Goal: Transaction & Acquisition: Purchase product/service

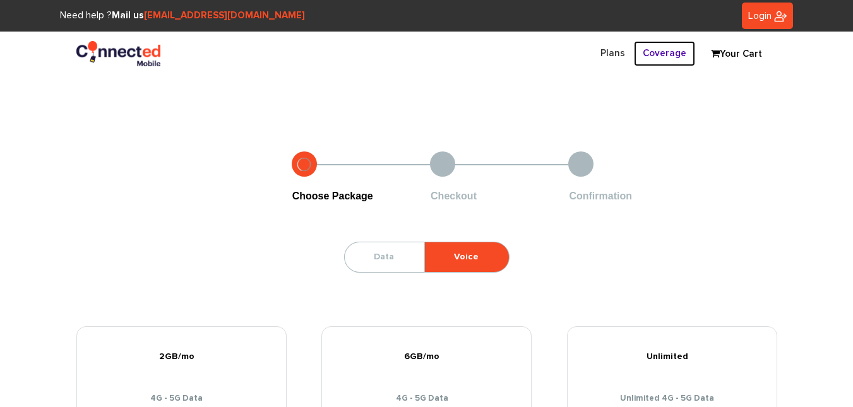
click at [666, 56] on link "Coverage" at bounding box center [664, 53] width 61 height 25
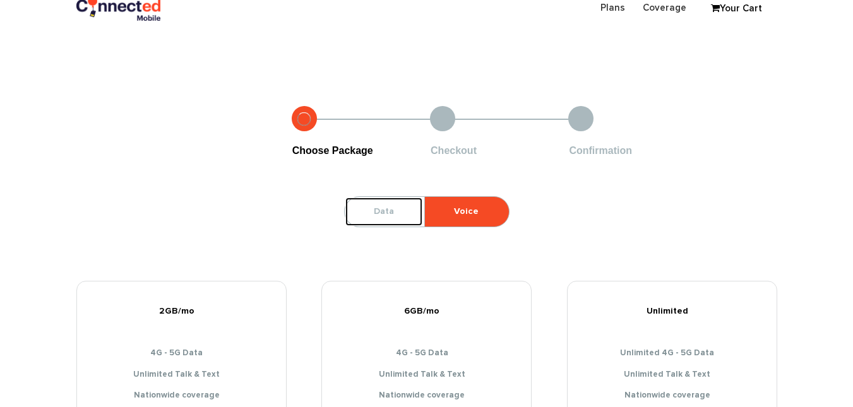
click at [357, 218] on link "Data" at bounding box center [384, 212] width 78 height 30
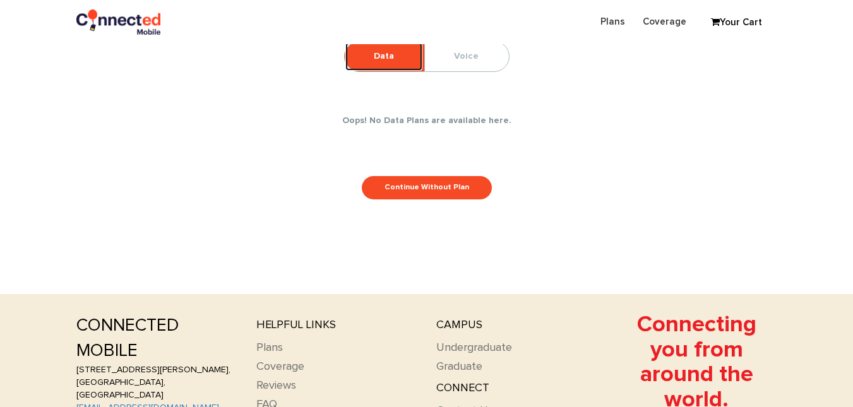
scroll to position [162, 0]
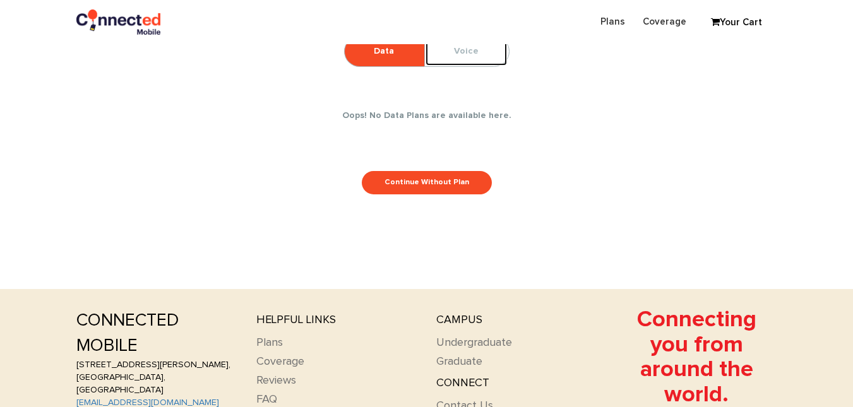
click at [477, 57] on link "Voice" at bounding box center [466, 52] width 83 height 30
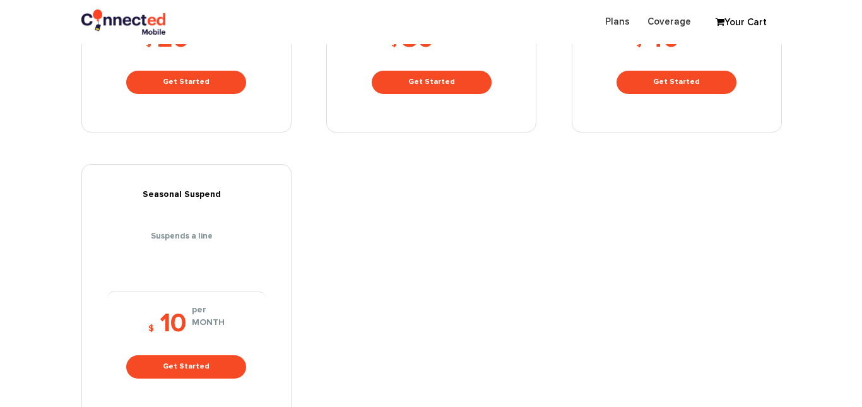
scroll to position [486, 0]
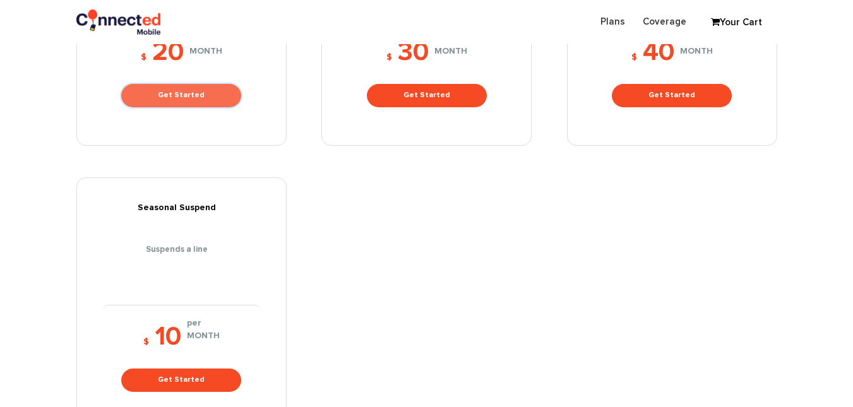
click at [190, 85] on link "Get Started" at bounding box center [181, 95] width 120 height 23
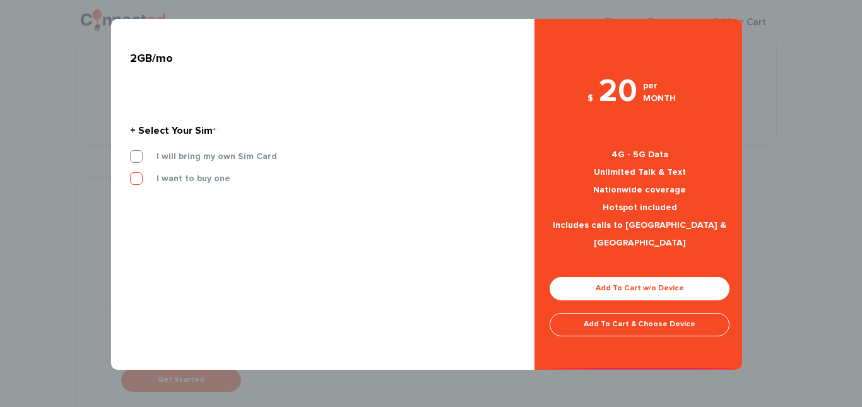
click at [138, 178] on label "I want to buy one" at bounding box center [184, 178] width 93 height 11
click at [130, 175] on input "I want to buy one" at bounding box center [130, 175] width 0 height 0
click at [195, 198] on label "3-IN-1 SIM KIT" at bounding box center [177, 200] width 78 height 11
click at [130, 199] on input "3-IN-1 SIM KIT" at bounding box center [130, 199] width 0 height 0
click at [138, 201] on label "3-IN-1 SIM KIT" at bounding box center [177, 200] width 78 height 11
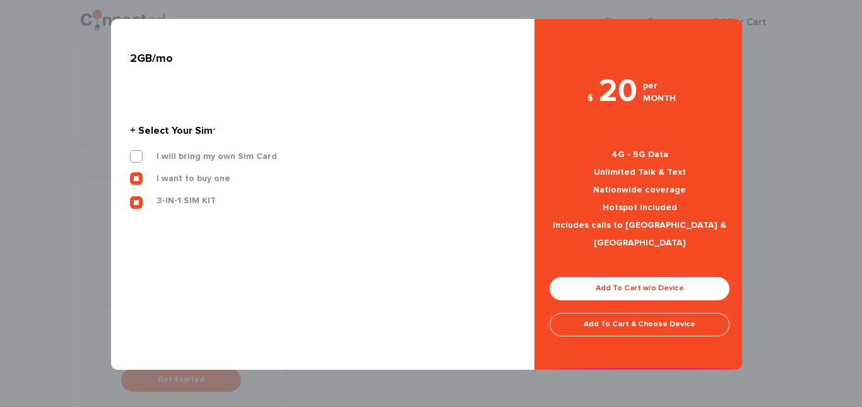
click at [130, 199] on input "3-IN-1 SIM KIT" at bounding box center [130, 199] width 0 height 0
click at [138, 203] on label "3-IN-1 SIM KIT" at bounding box center [177, 200] width 78 height 11
click at [130, 199] on input "3-IN-1 SIM KIT" at bounding box center [130, 199] width 0 height 0
click at [138, 181] on label "I want to buy one" at bounding box center [184, 178] width 93 height 11
click at [130, 175] on input "I want to buy one" at bounding box center [130, 175] width 0 height 0
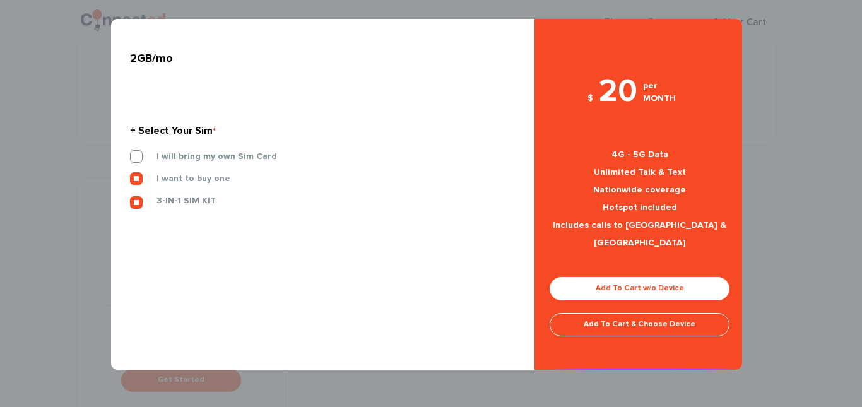
click at [135, 165] on div "I will bring my own Sim Card" at bounding box center [319, 161] width 396 height 22
click at [138, 156] on label "I will bring my own Sim Card" at bounding box center [207, 156] width 139 height 11
click at [130, 153] on input "I will bring my own Sim Card" at bounding box center [130, 153] width 0 height 0
click at [138, 203] on label "3-IN-1 SIM KIT" at bounding box center [177, 200] width 78 height 11
click at [130, 199] on input "3-IN-1 SIM KIT" at bounding box center [130, 199] width 0 height 0
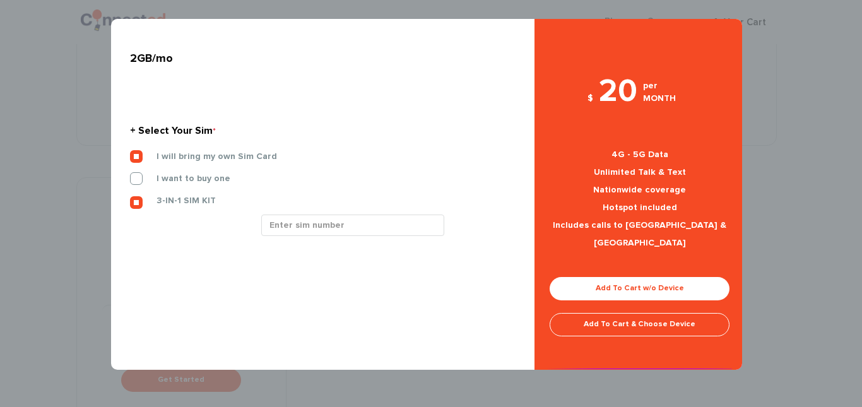
click at [138, 203] on label "3-IN-1 SIM KIT" at bounding box center [177, 200] width 78 height 11
click at [130, 199] on input "3-IN-1 SIM KIT" at bounding box center [130, 199] width 0 height 0
click at [138, 203] on label "3-IN-1 SIM KIT" at bounding box center [177, 200] width 78 height 11
click at [130, 199] on input "3-IN-1 SIM KIT" at bounding box center [130, 199] width 0 height 0
click at [138, 203] on label "3-IN-1 SIM KIT" at bounding box center [177, 200] width 78 height 11
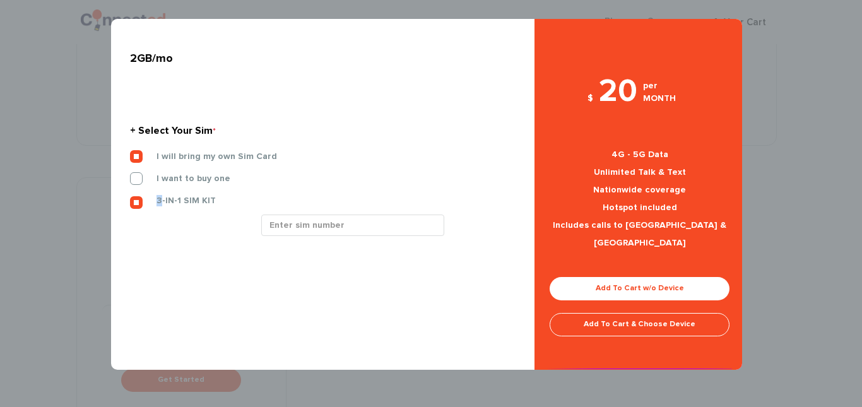
click at [130, 199] on input "3-IN-1 SIM KIT" at bounding box center [130, 199] width 0 height 0
click at [138, 203] on label "3-IN-1 SIM KIT" at bounding box center [177, 200] width 78 height 11
click at [130, 199] on input "3-IN-1 SIM KIT" at bounding box center [130, 199] width 0 height 0
click at [138, 203] on label "3-IN-1 SIM KIT" at bounding box center [177, 200] width 78 height 11
click at [130, 199] on input "3-IN-1 SIM KIT" at bounding box center [130, 199] width 0 height 0
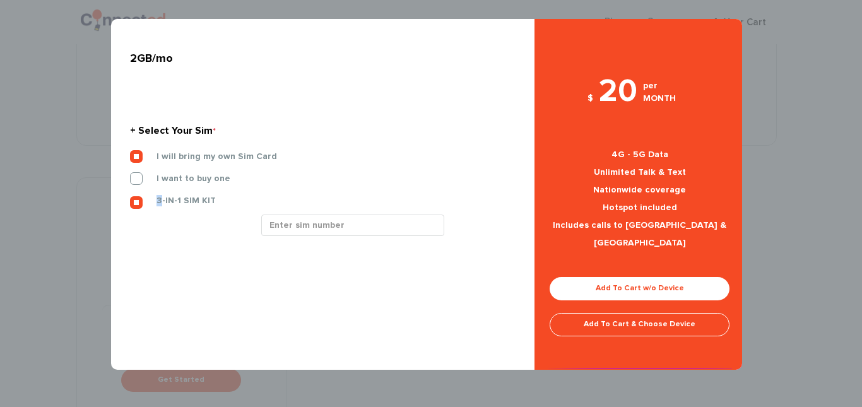
click at [138, 203] on label "3-IN-1 SIM KIT" at bounding box center [177, 200] width 78 height 11
click at [130, 199] on input "3-IN-1 SIM KIT" at bounding box center [130, 199] width 0 height 0
click at [137, 186] on div "I want to buy one" at bounding box center [319, 183] width 396 height 22
click at [138, 175] on label "I want to buy one" at bounding box center [184, 178] width 93 height 11
click at [130, 175] on input "I want to buy one" at bounding box center [130, 175] width 0 height 0
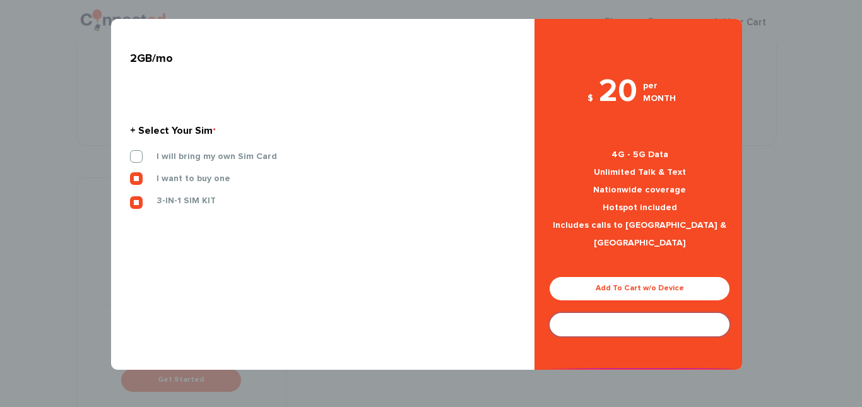
click at [648, 313] on link "Add To Cart & Choose Device" at bounding box center [640, 324] width 180 height 23
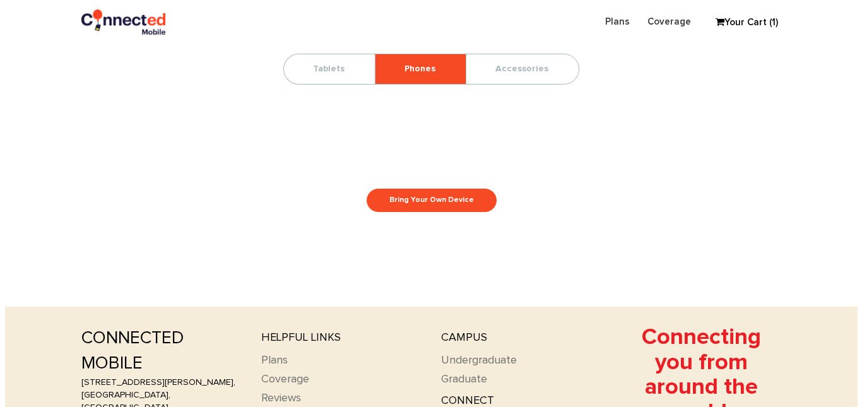
scroll to position [269, 0]
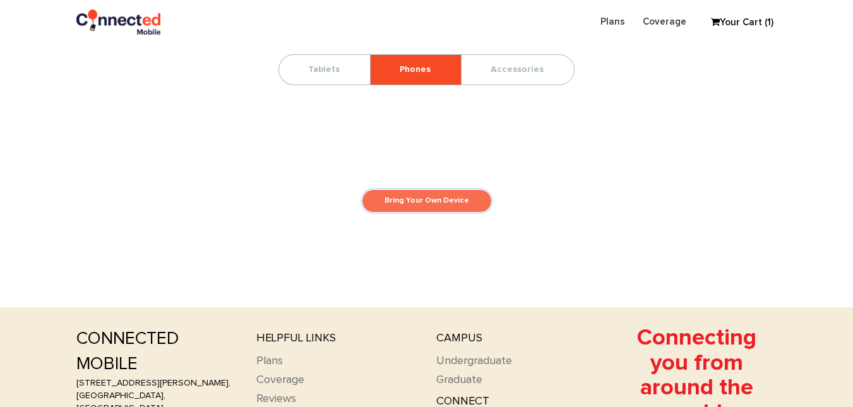
click at [432, 210] on link "Bring Your Own Device" at bounding box center [427, 200] width 130 height 23
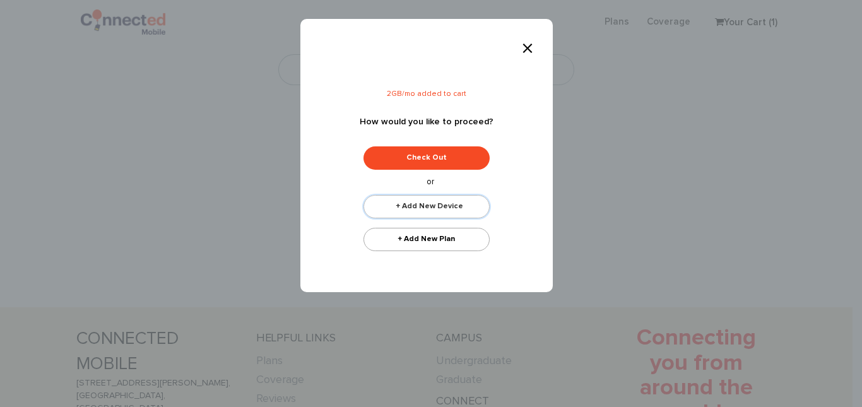
click at [441, 206] on link "+ Add New Device" at bounding box center [427, 206] width 126 height 23
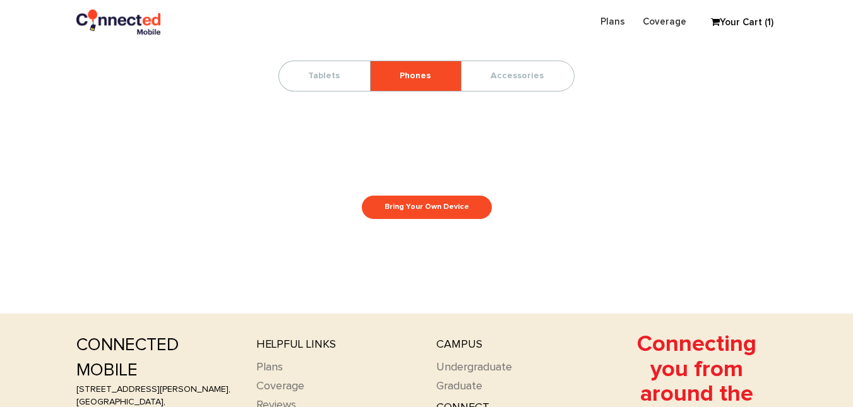
scroll to position [325, 0]
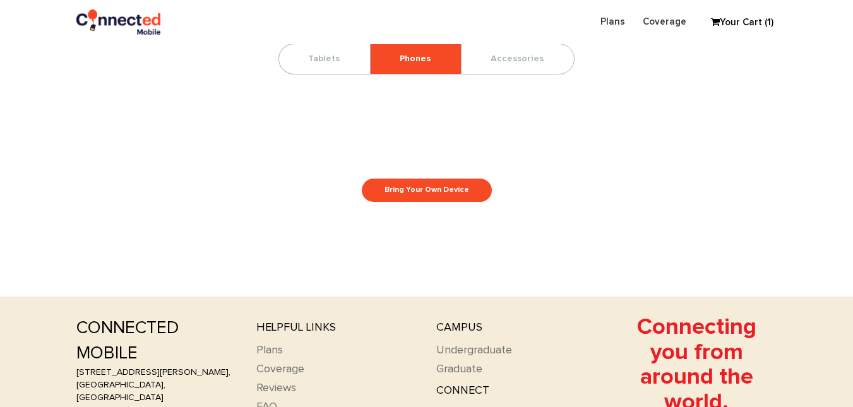
click at [313, 206] on section "Choose Package Checkout Confirmation Start Your Business Package By Choosing Yo…" at bounding box center [426, 14] width 853 height 437
click at [454, 249] on body "Need help ? Mail us hello@connectedmobile.co Login Sign into your account Forgo…" at bounding box center [426, 146] width 853 height 943
click at [579, 193] on div "Bring Your Own Device" at bounding box center [426, 190] width 701 height 23
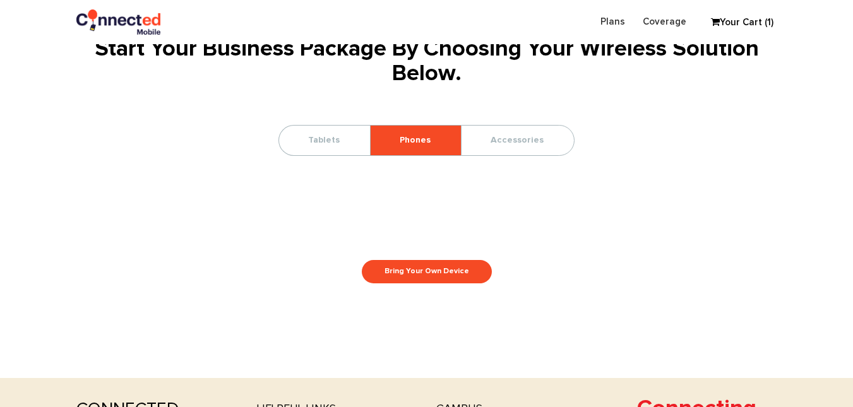
scroll to position [273, 0]
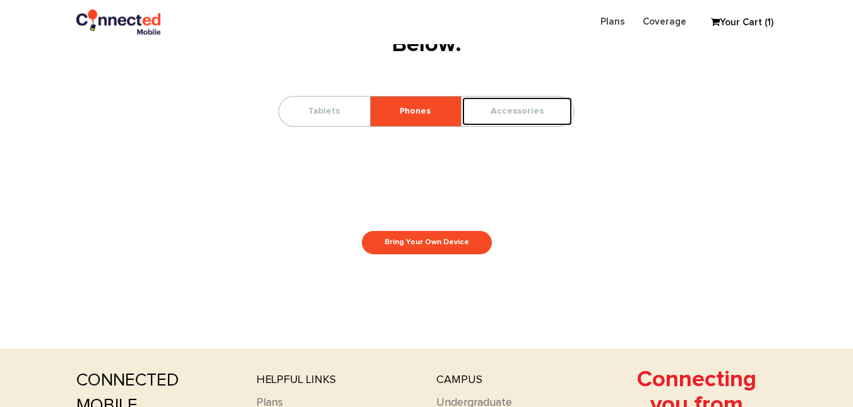
click at [513, 115] on link "Accessories" at bounding box center [516, 112] width 111 height 30
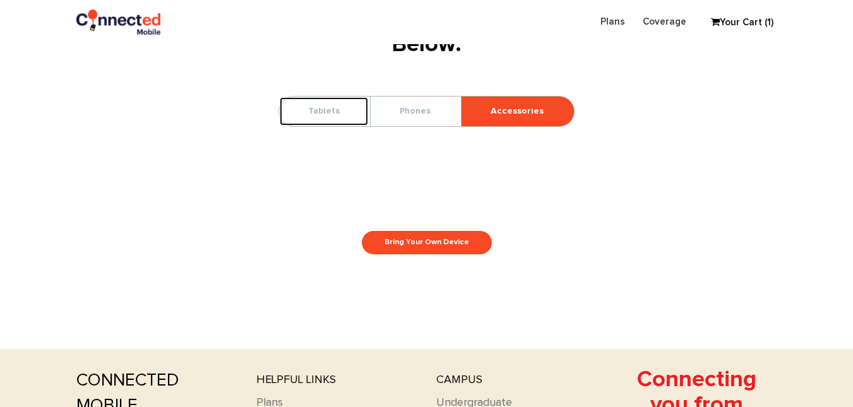
click at [310, 110] on link "Tablets" at bounding box center [324, 112] width 90 height 30
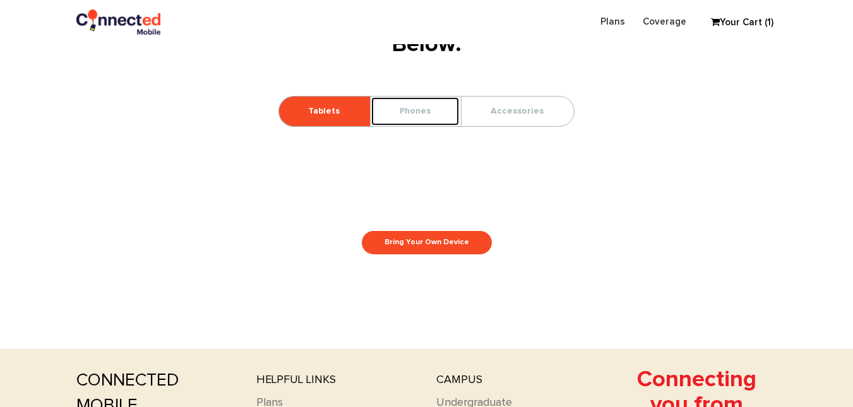
click at [420, 109] on link "Phones" at bounding box center [415, 112] width 89 height 30
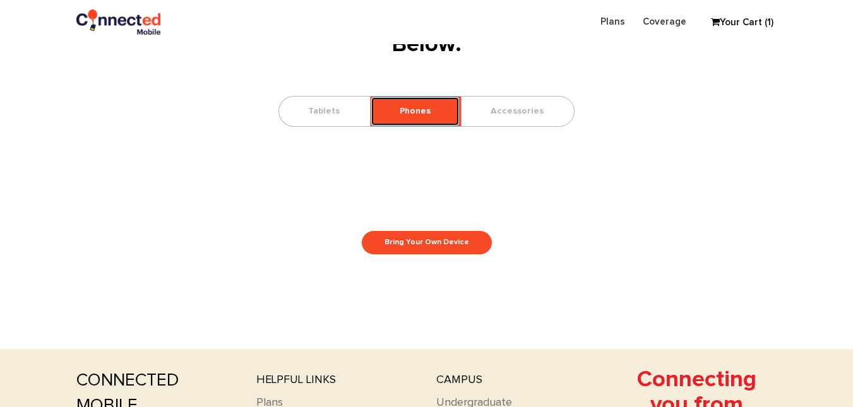
click at [420, 109] on link "Phones" at bounding box center [415, 112] width 89 height 30
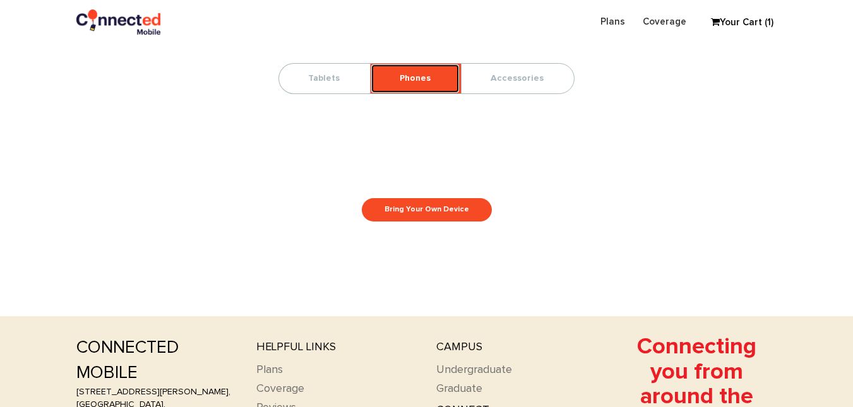
scroll to position [307, 0]
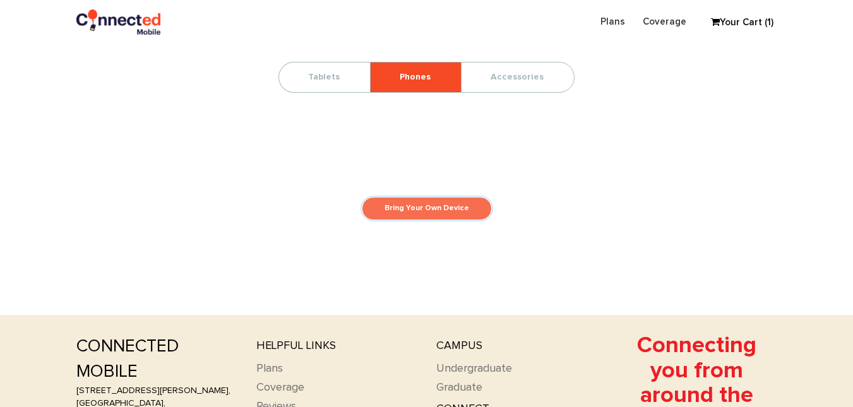
click at [427, 205] on link "Bring Your Own Device" at bounding box center [427, 208] width 130 height 23
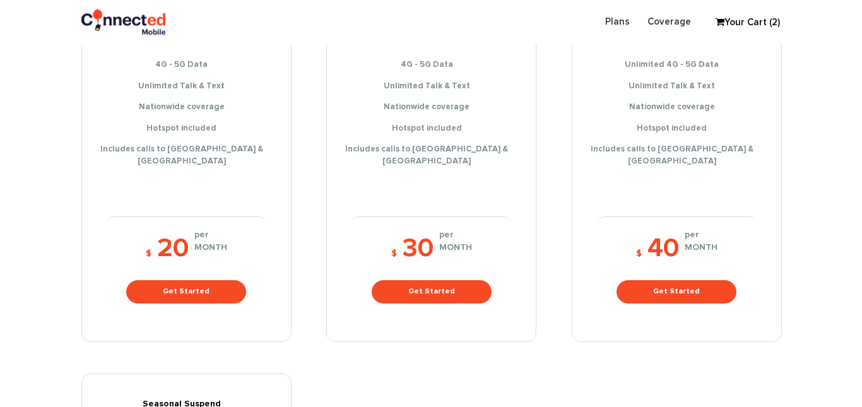
scroll to position [368, 0]
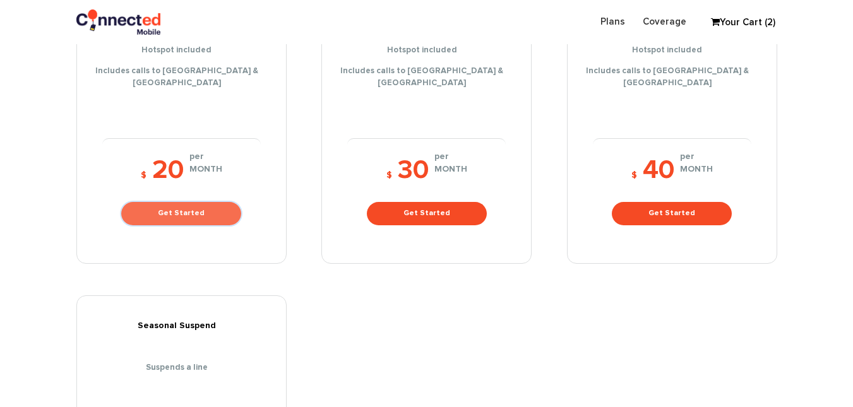
click at [176, 204] on link "Get Started" at bounding box center [181, 213] width 120 height 23
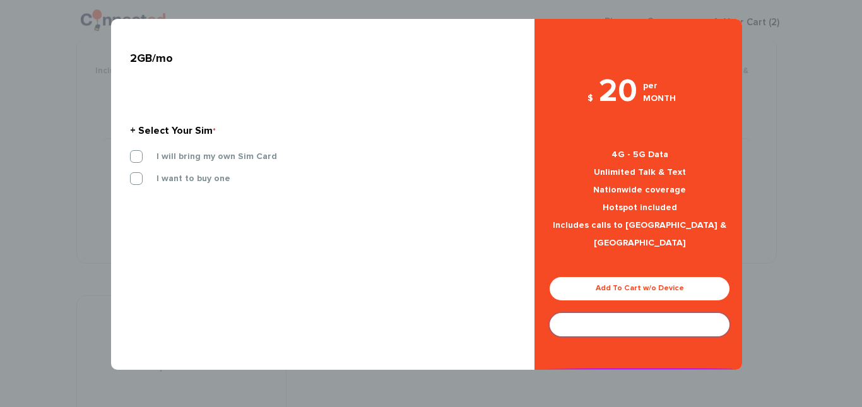
click at [647, 313] on link "Add To Cart & Choose Device" at bounding box center [640, 324] width 180 height 23
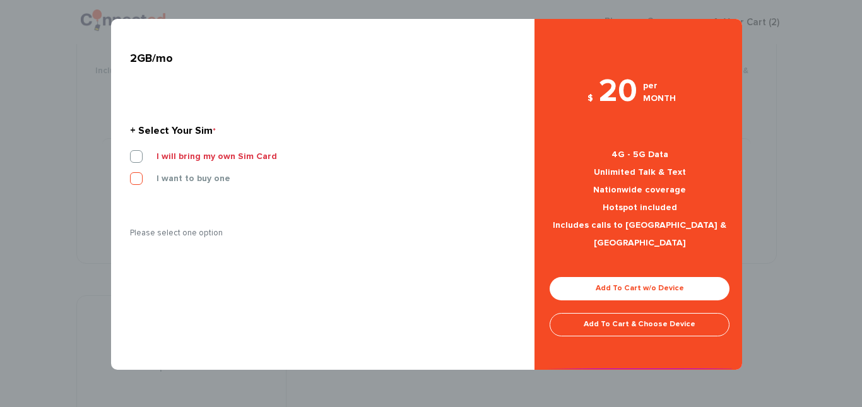
click at [138, 179] on label "I want to buy one" at bounding box center [184, 178] width 93 height 11
click at [130, 175] on input "I want to buy one" at bounding box center [130, 175] width 0 height 0
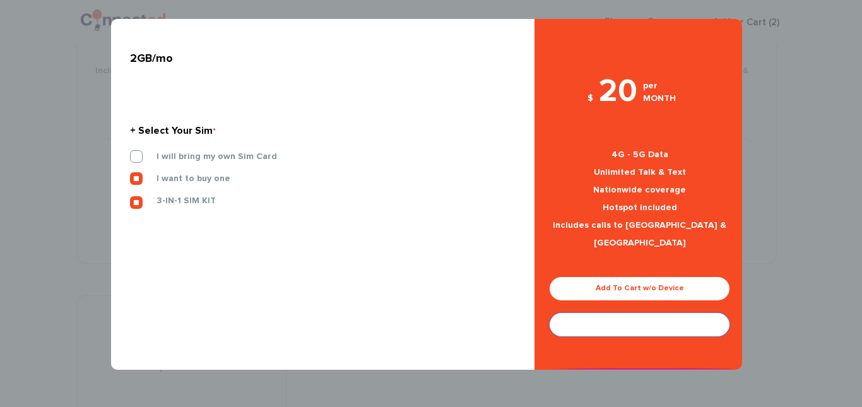
click at [653, 313] on link "Add To Cart & Choose Device" at bounding box center [640, 324] width 180 height 23
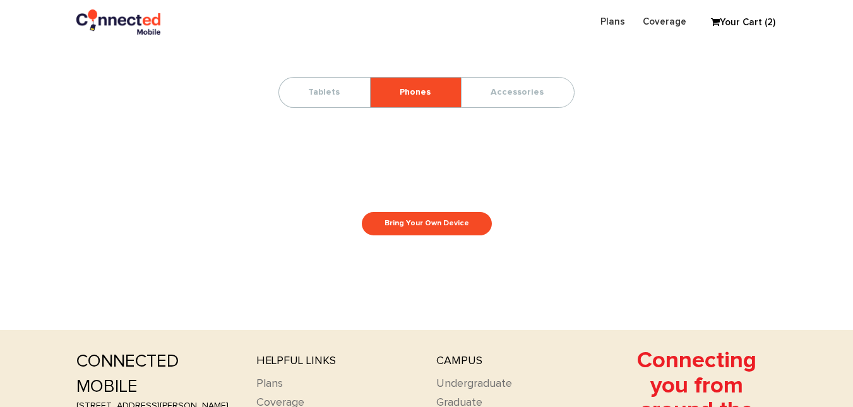
scroll to position [242, 0]
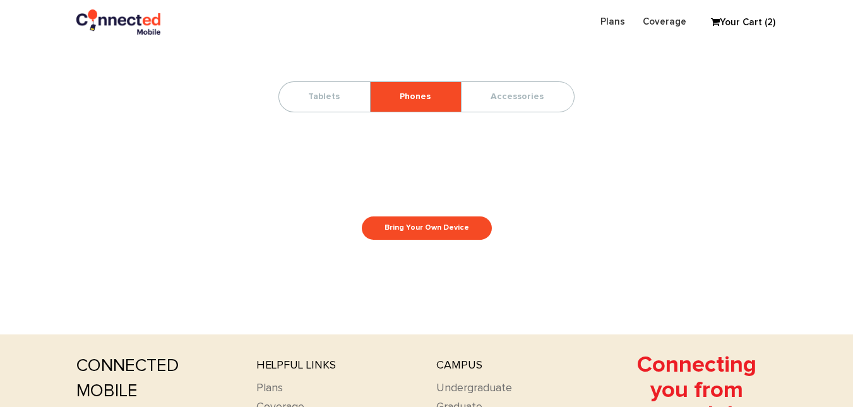
click at [735, 21] on link "Your Cart (2)" at bounding box center [735, 22] width 63 height 19
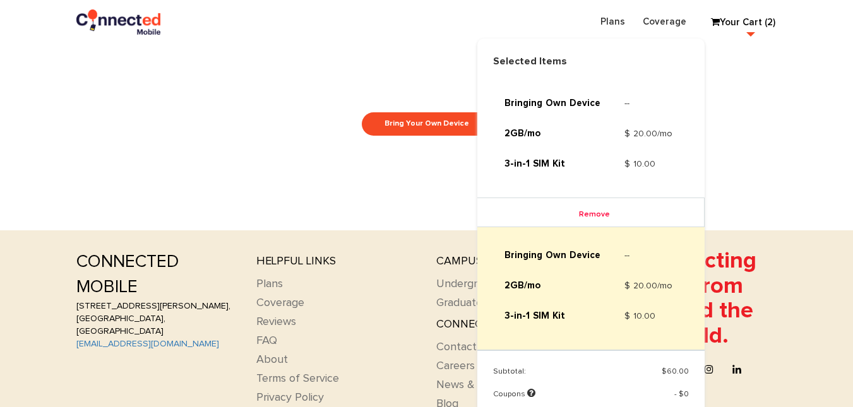
scroll to position [347, 0]
click at [586, 216] on link "Remove" at bounding box center [590, 214] width 56 height 19
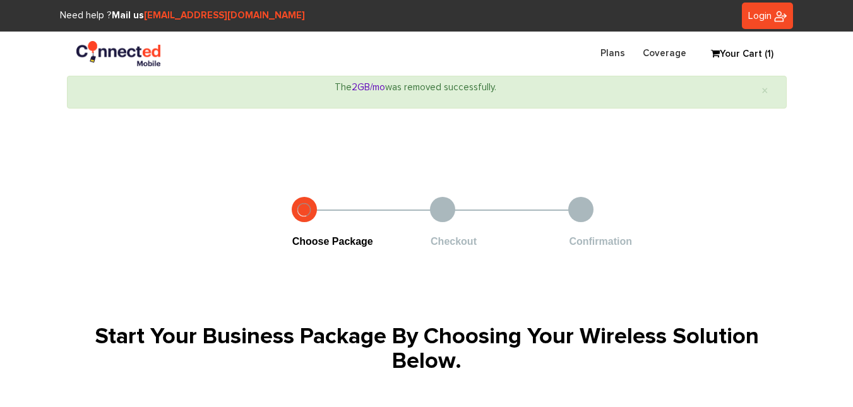
click at [754, 50] on link "Your Cart (1)" at bounding box center [735, 54] width 63 height 19
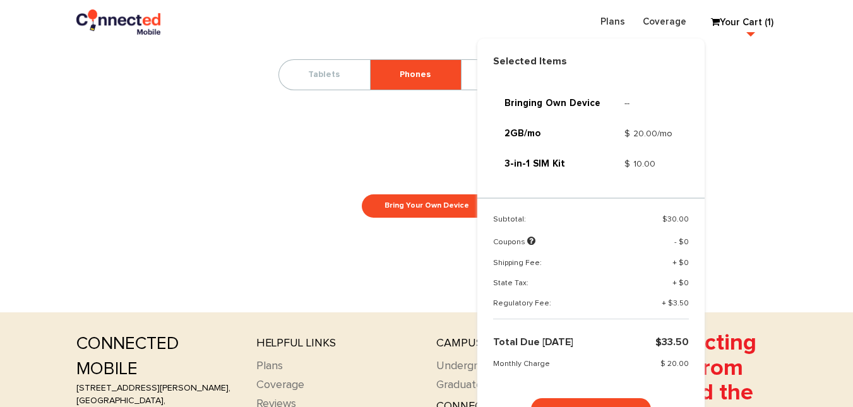
scroll to position [280, 0]
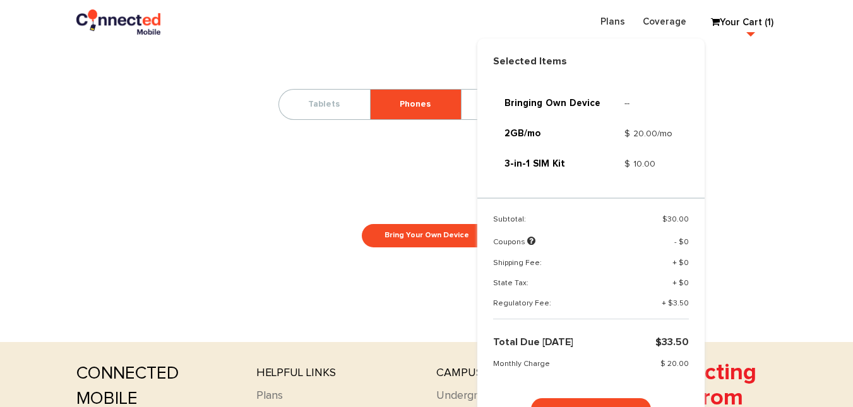
click at [198, 270] on section "Choose Package Checkout Confirmation Start Your Business Package By Choosing Yo…" at bounding box center [426, 60] width 853 height 437
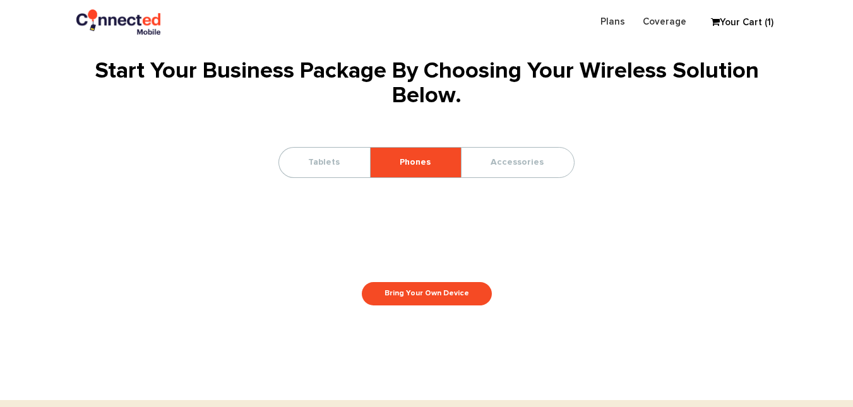
scroll to position [254, 0]
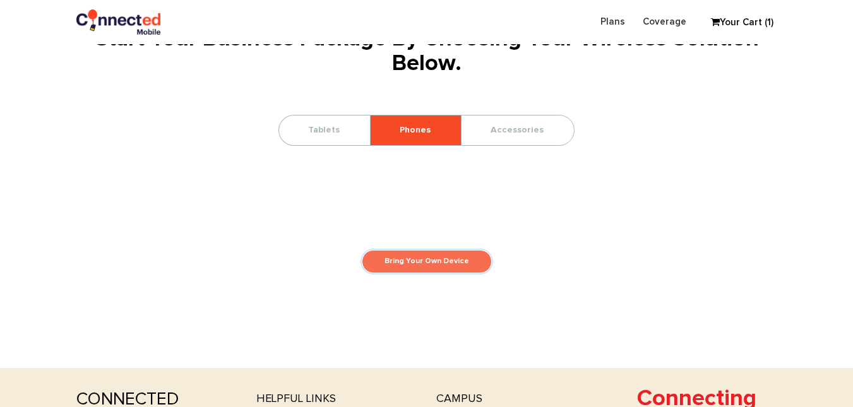
click at [427, 260] on link "Bring Your Own Device" at bounding box center [427, 261] width 130 height 23
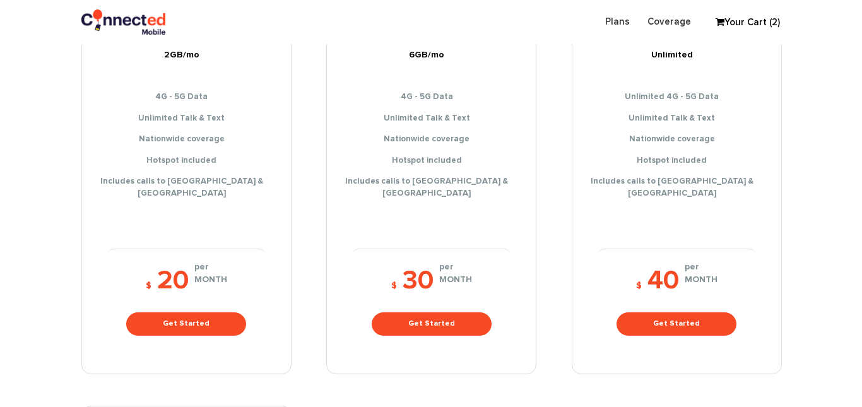
scroll to position [261, 0]
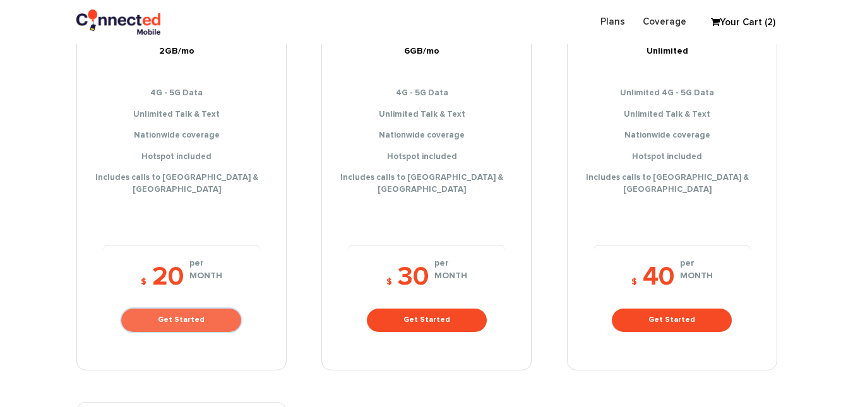
click at [169, 309] on link "Get Started" at bounding box center [181, 320] width 120 height 23
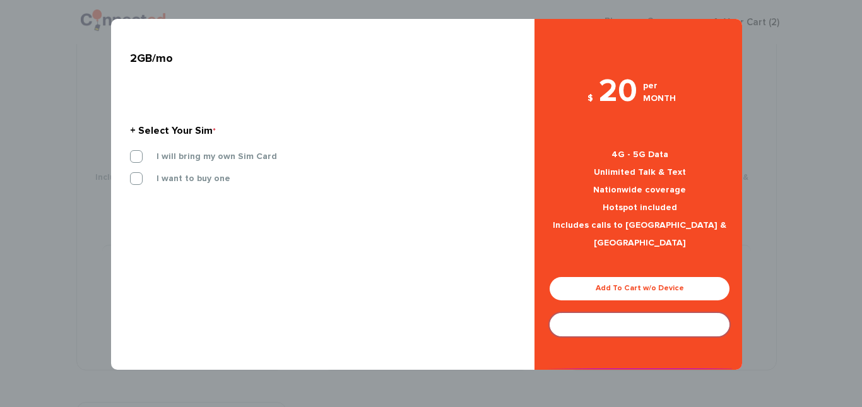
click at [653, 313] on link "Add To Cart & Choose Device" at bounding box center [640, 324] width 180 height 23
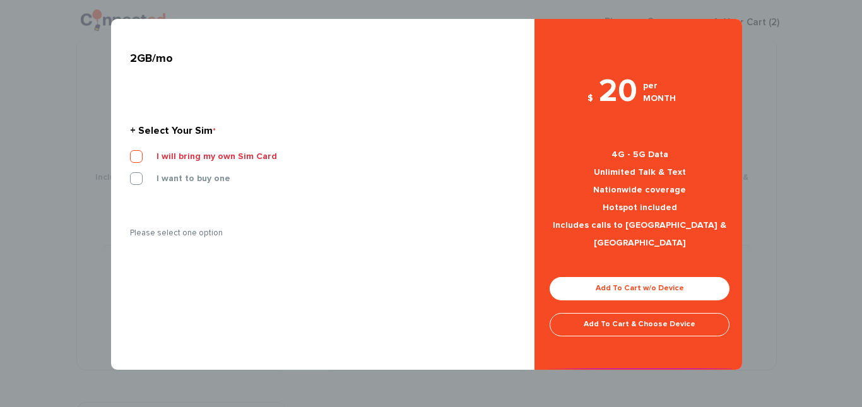
click at [138, 160] on label "I will bring my own Sim Card" at bounding box center [207, 156] width 139 height 11
click at [130, 153] on input "I will bring my own Sim Card" at bounding box center [130, 153] width 0 height 0
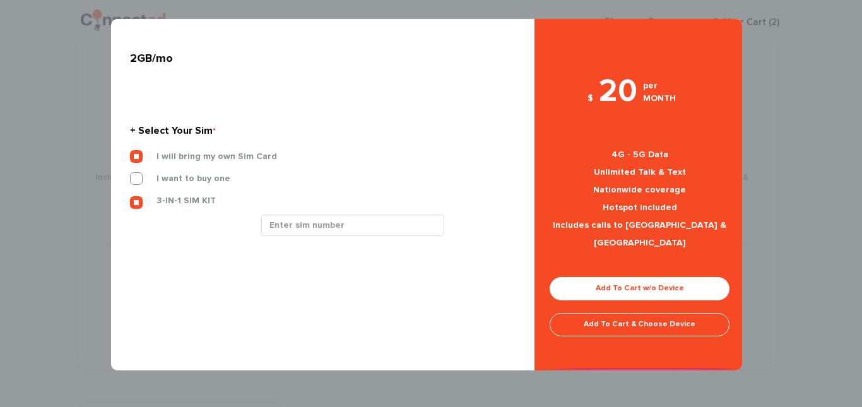
click at [138, 162] on label "I will bring my own Sim Card" at bounding box center [207, 156] width 139 height 11
click at [130, 153] on input "I will bring my own Sim Card" at bounding box center [130, 153] width 0 height 0
click at [139, 174] on label "I want to buy one" at bounding box center [184, 178] width 93 height 11
click at [130, 175] on input "I want to buy one" at bounding box center [130, 175] width 0 height 0
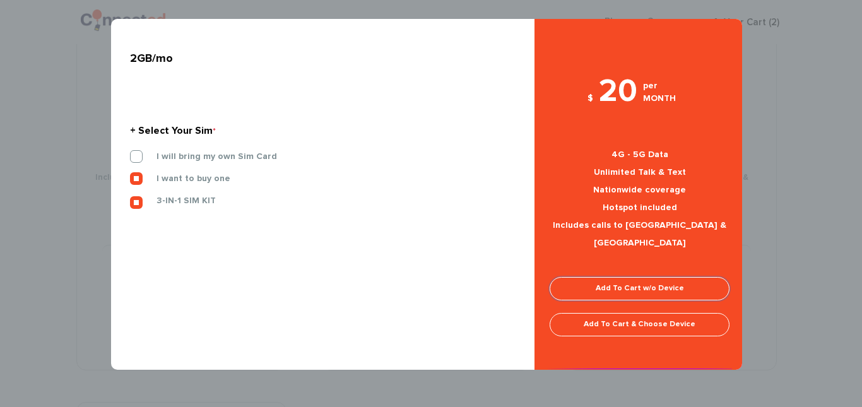
click at [667, 277] on link "Add To Cart w/o Device" at bounding box center [640, 288] width 180 height 23
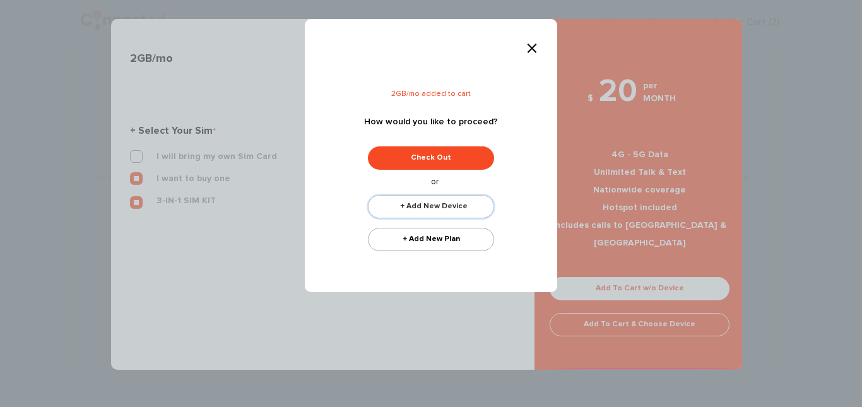
click at [436, 208] on link "+ Add New Device" at bounding box center [431, 206] width 126 height 23
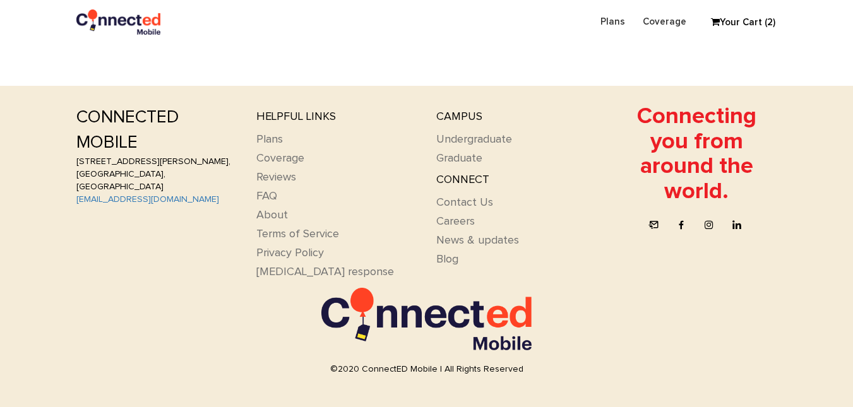
scroll to position [535, 0]
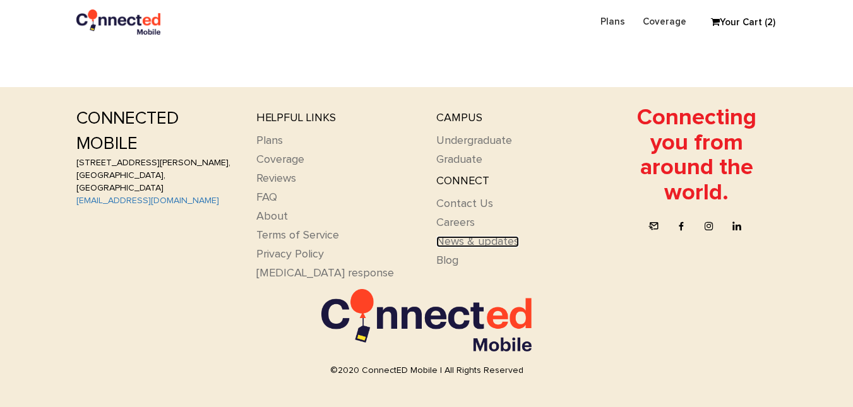
click at [482, 244] on link "News & updates" at bounding box center [477, 241] width 83 height 11
click at [443, 260] on link "Blog" at bounding box center [447, 260] width 22 height 11
